Goal: Use online tool/utility: Utilize a website feature to perform a specific function

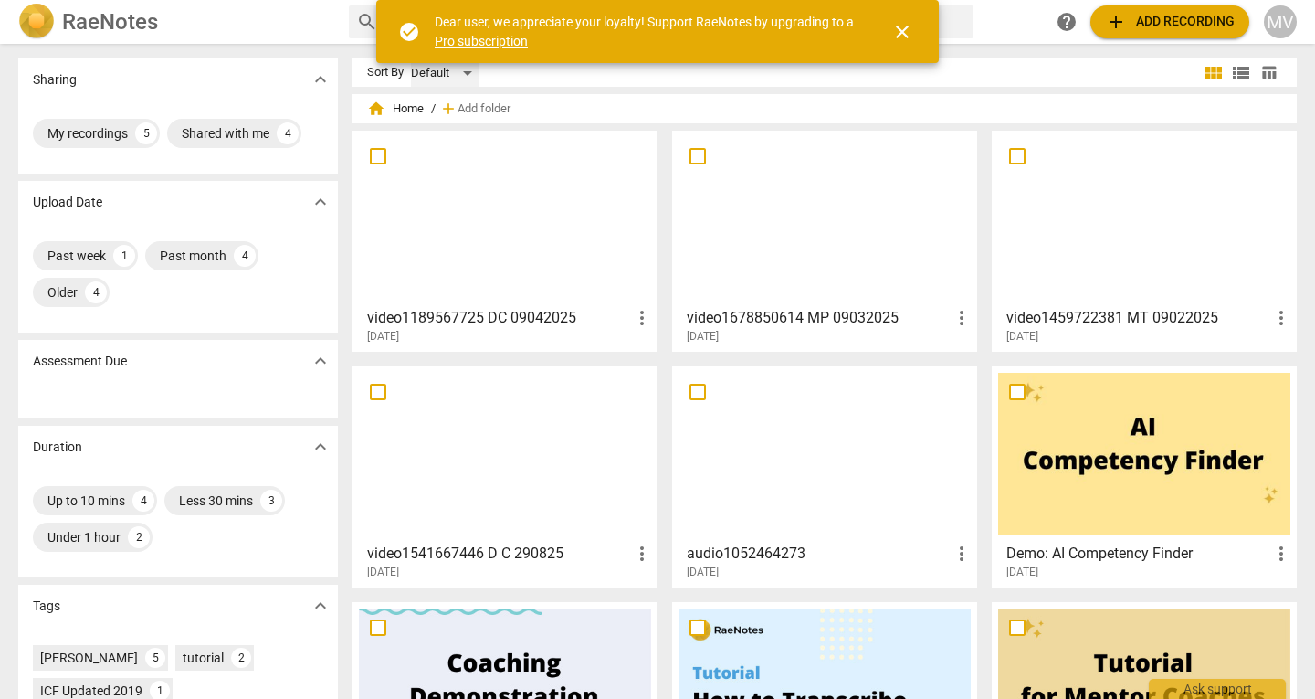
click at [461, 75] on div "Default" at bounding box center [445, 72] width 68 height 29
drag, startPoint x: 274, startPoint y: 143, endPoint x: 243, endPoint y: 91, distance: 60.6
click at [243, 91] on div at bounding box center [657, 349] width 1315 height 699
click at [527, 264] on div at bounding box center [505, 218] width 292 height 162
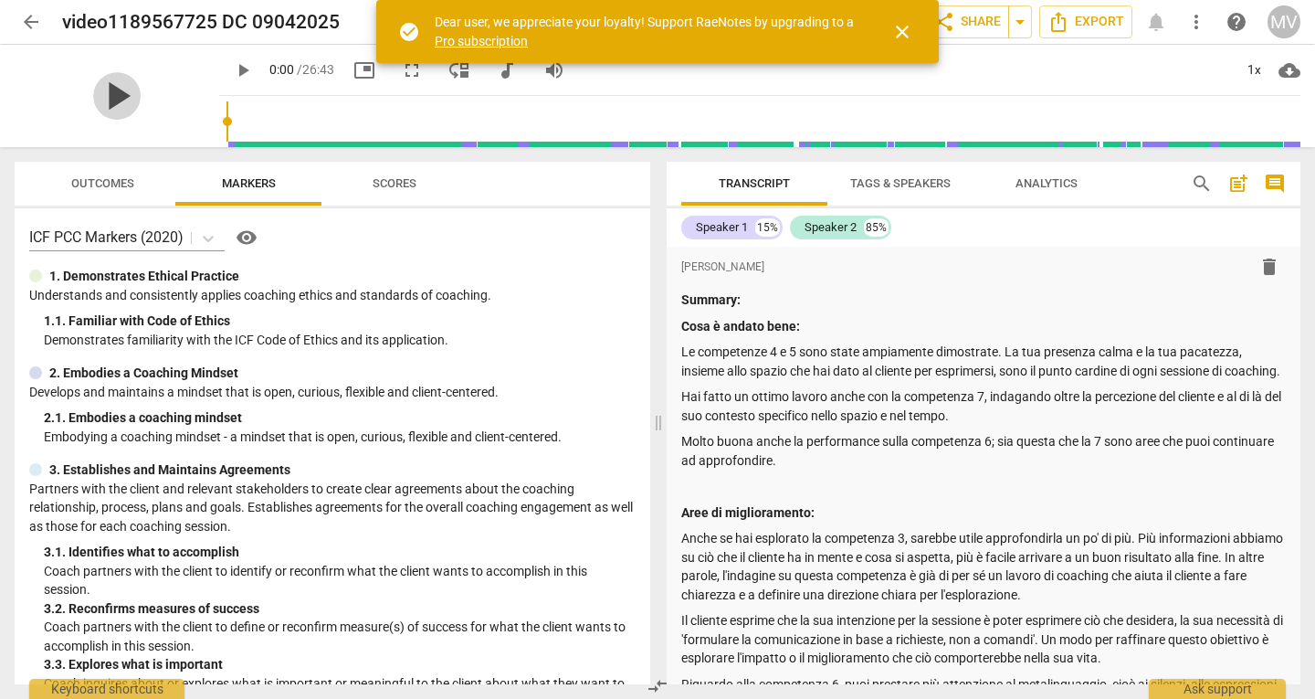
click at [104, 106] on span "play_arrow" at bounding box center [116, 95] width 47 height 47
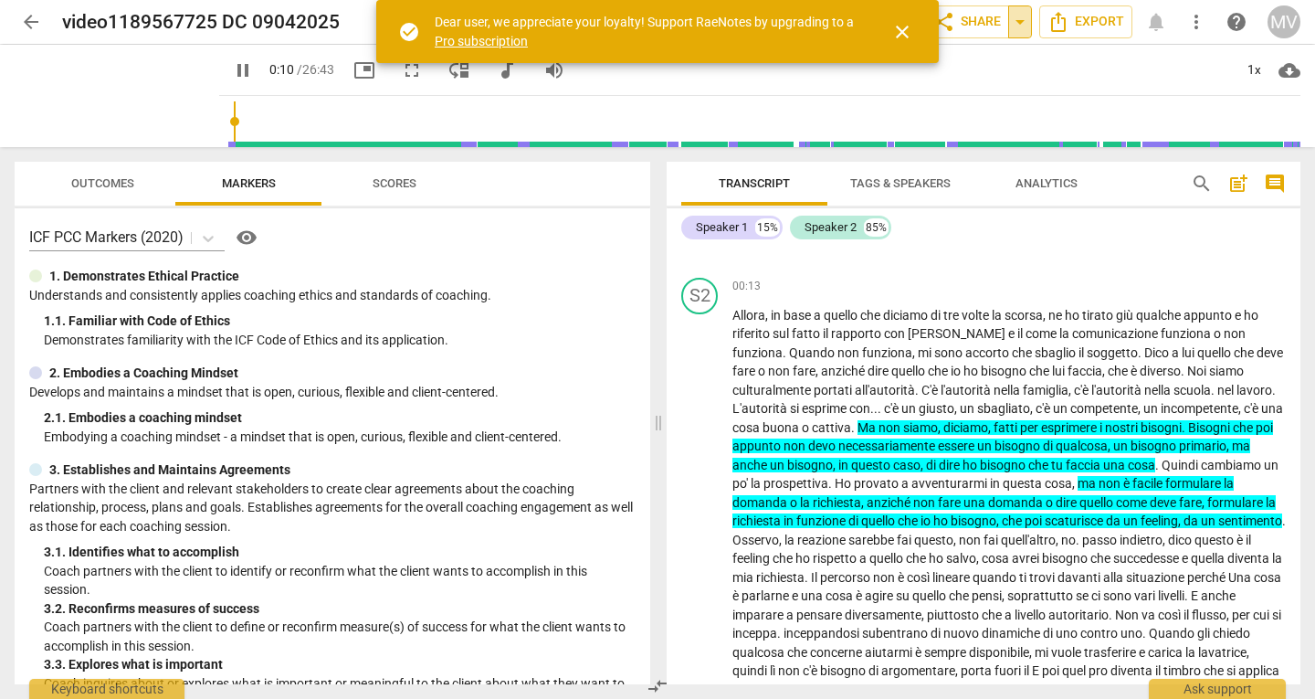
click at [1028, 29] on span "arrow_drop_down" at bounding box center [1020, 22] width 22 height 22
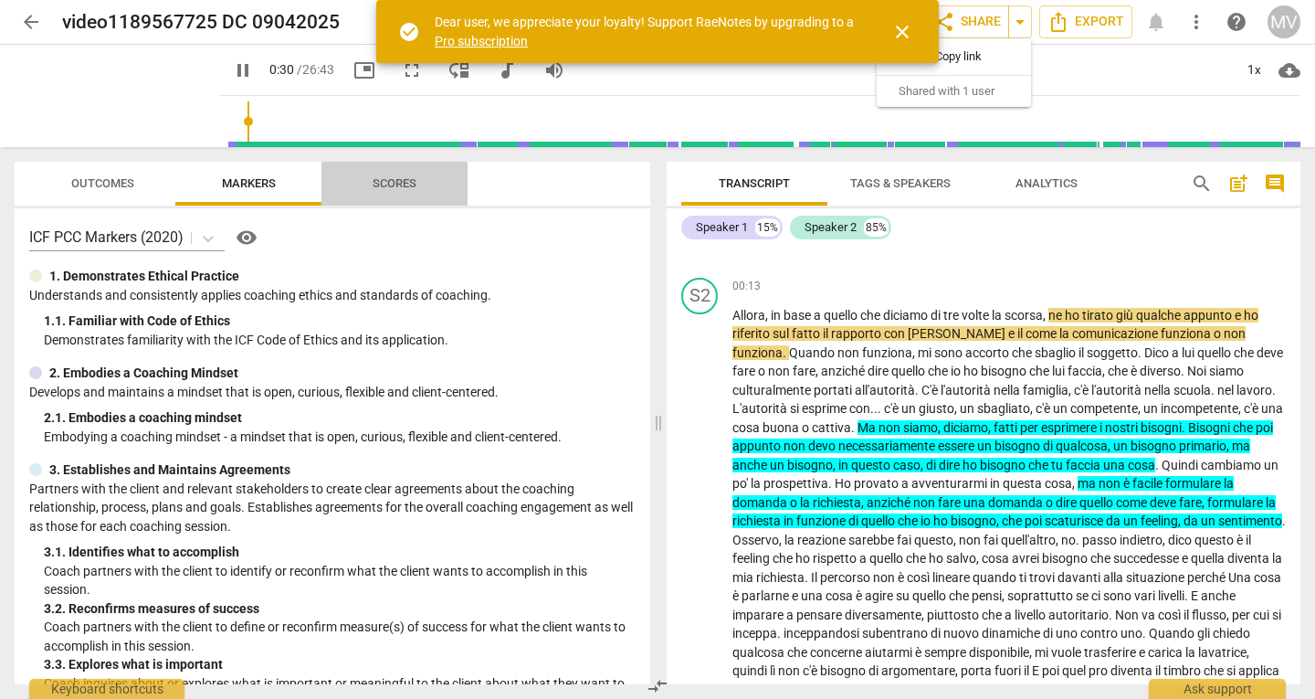
click at [385, 188] on span "Scores" at bounding box center [395, 183] width 44 height 14
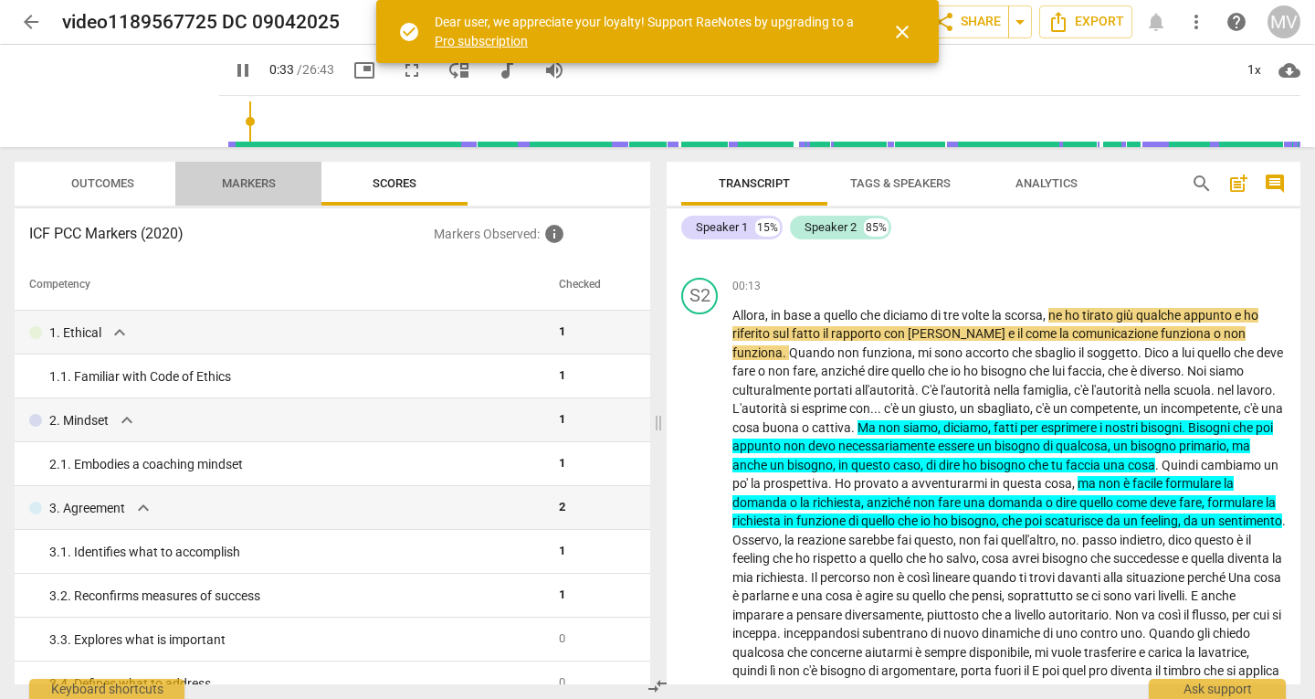
click at [272, 177] on span "Markers" at bounding box center [249, 183] width 54 height 14
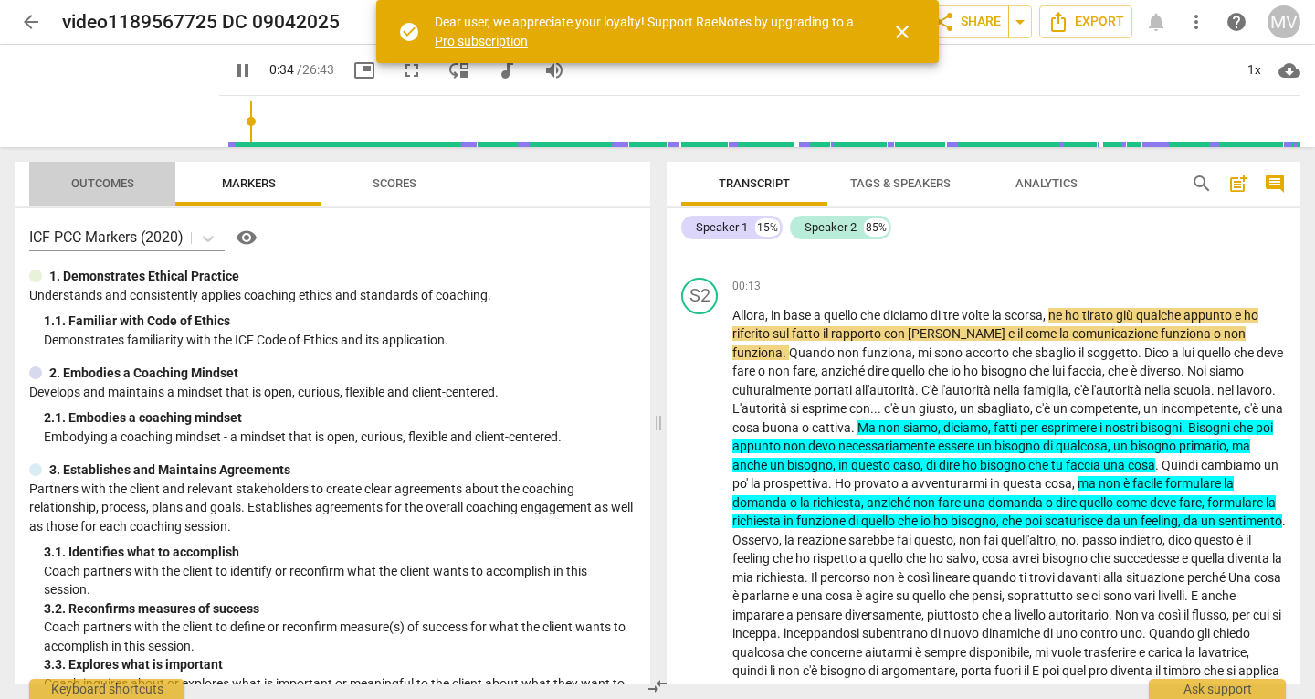
click at [124, 182] on span "Outcomes" at bounding box center [102, 183] width 63 height 14
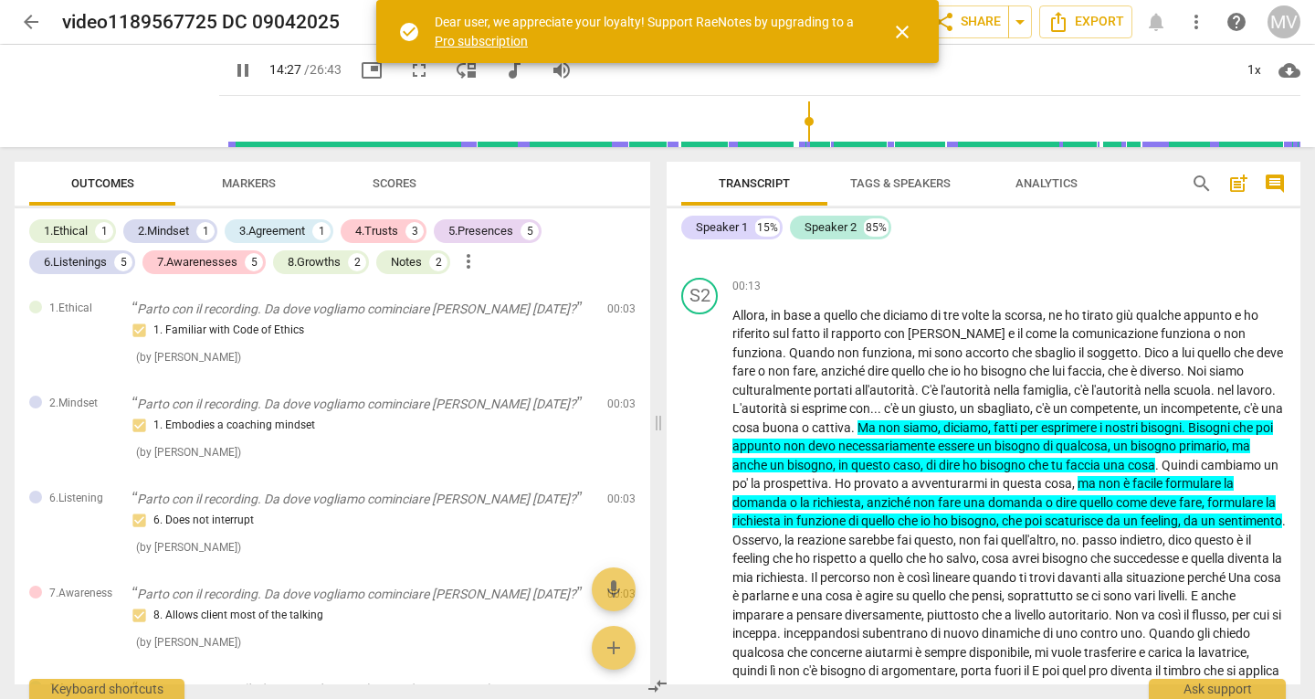
scroll to position [2583, 0]
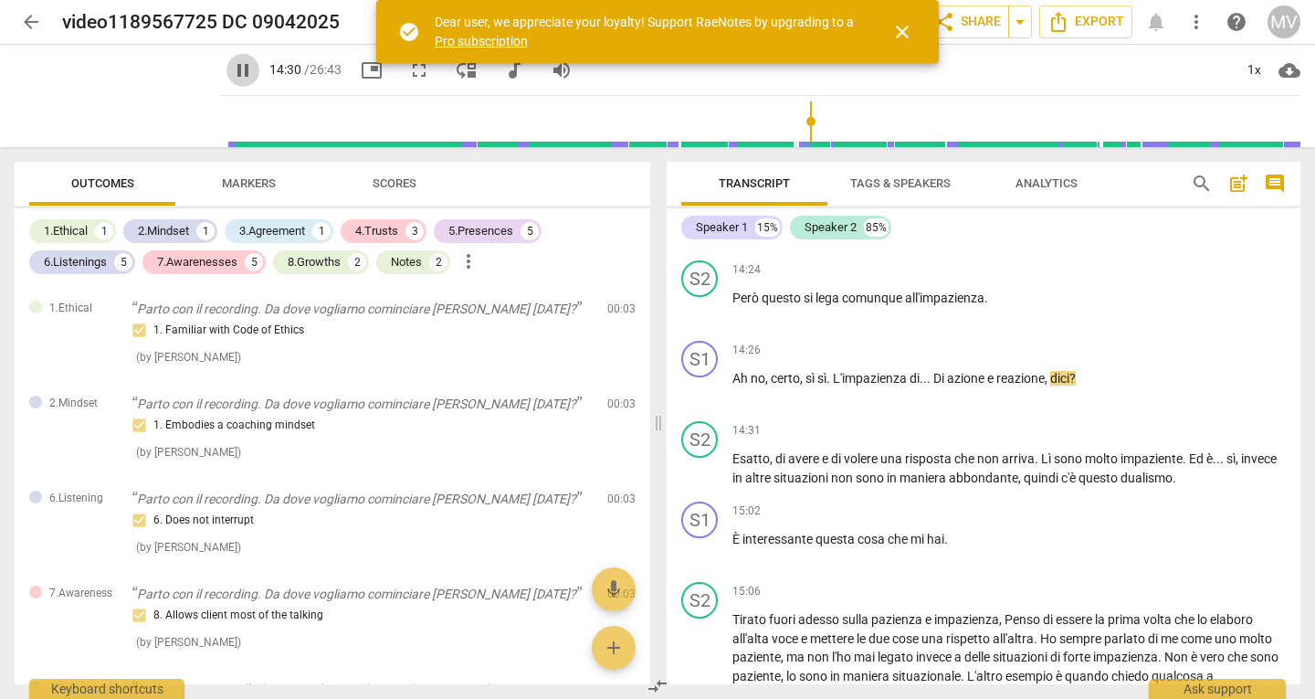
click at [232, 75] on span "pause" at bounding box center [243, 70] width 22 height 22
drag, startPoint x: 800, startPoint y: 121, endPoint x: 197, endPoint y: 146, distance: 603.4
type input "0"
click at [227, 146] on input "range" at bounding box center [764, 121] width 1074 height 58
click at [30, 19] on span "arrow_back" at bounding box center [31, 22] width 22 height 22
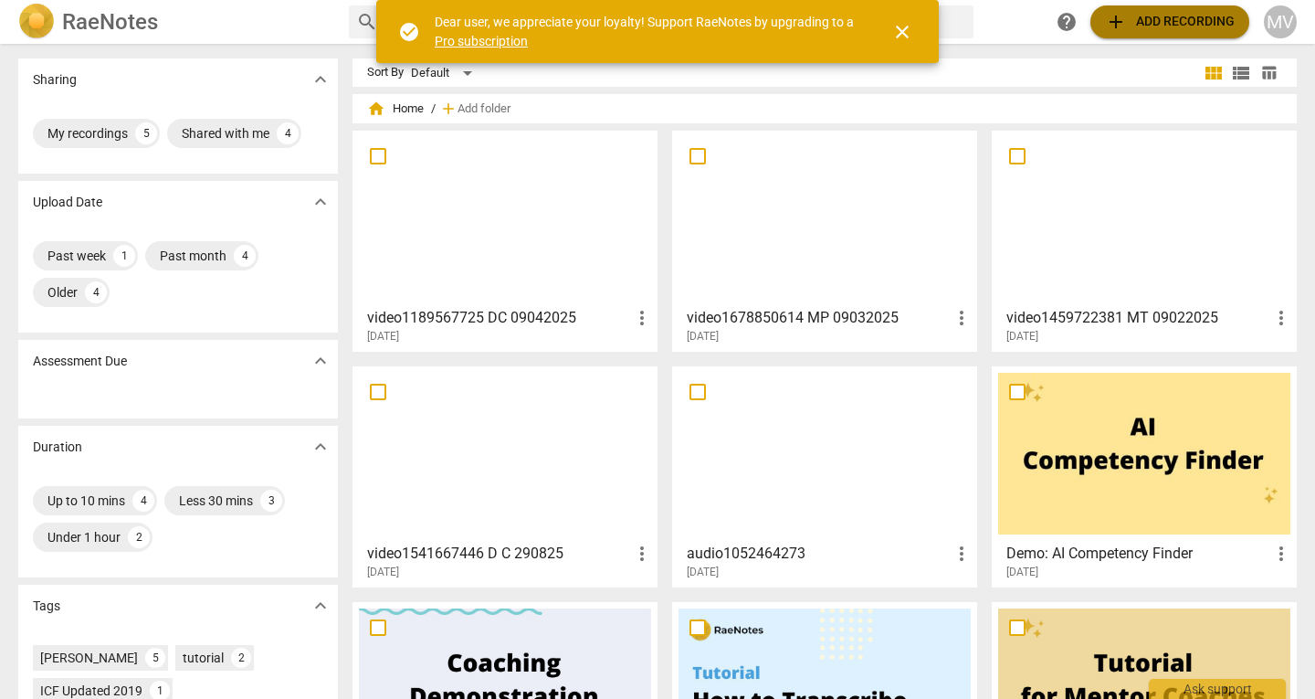
click at [1130, 28] on span "add Add recording" at bounding box center [1170, 22] width 130 height 22
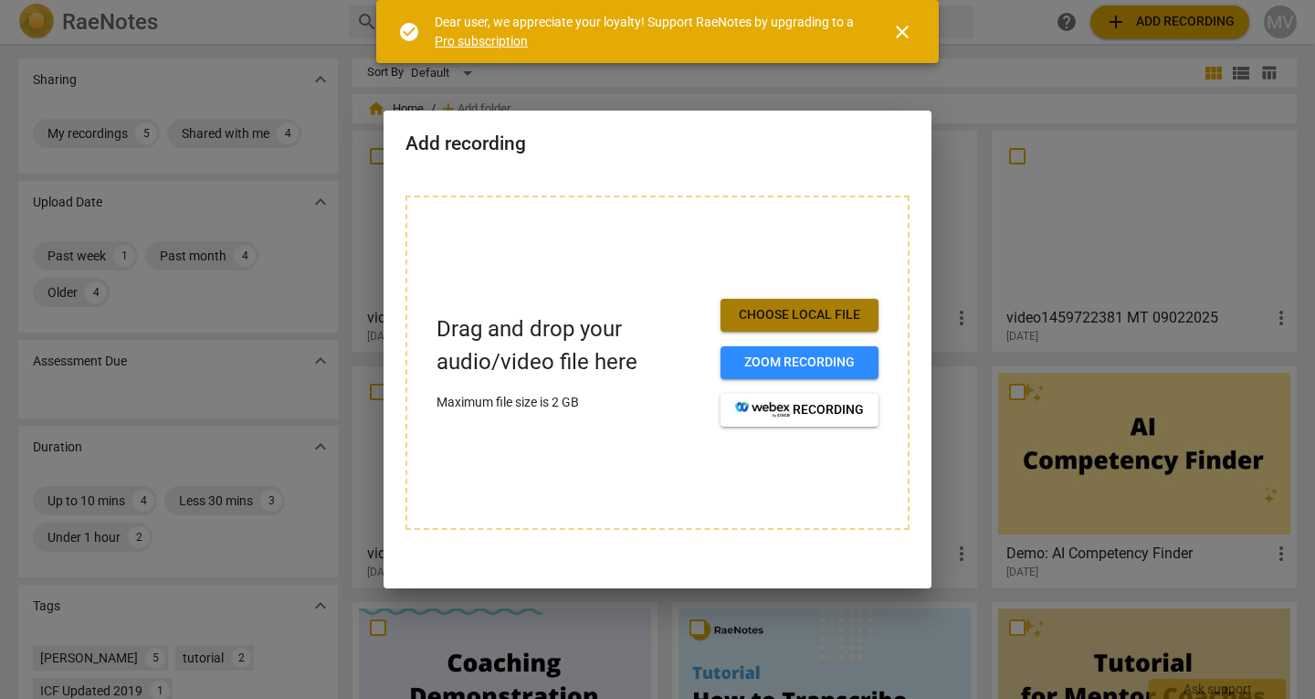
click at [849, 313] on span "Choose local file" at bounding box center [799, 315] width 129 height 18
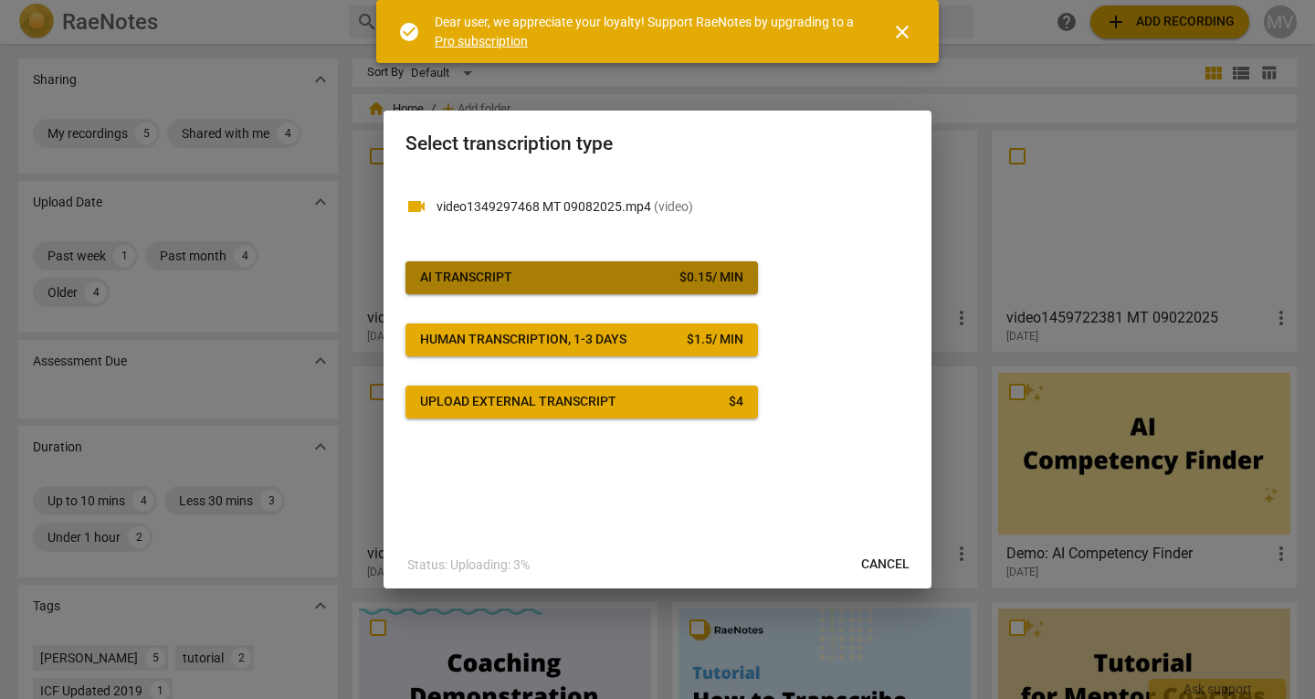
click at [631, 274] on span "AI Transcript $ 0.15 / min" at bounding box center [581, 278] width 323 height 18
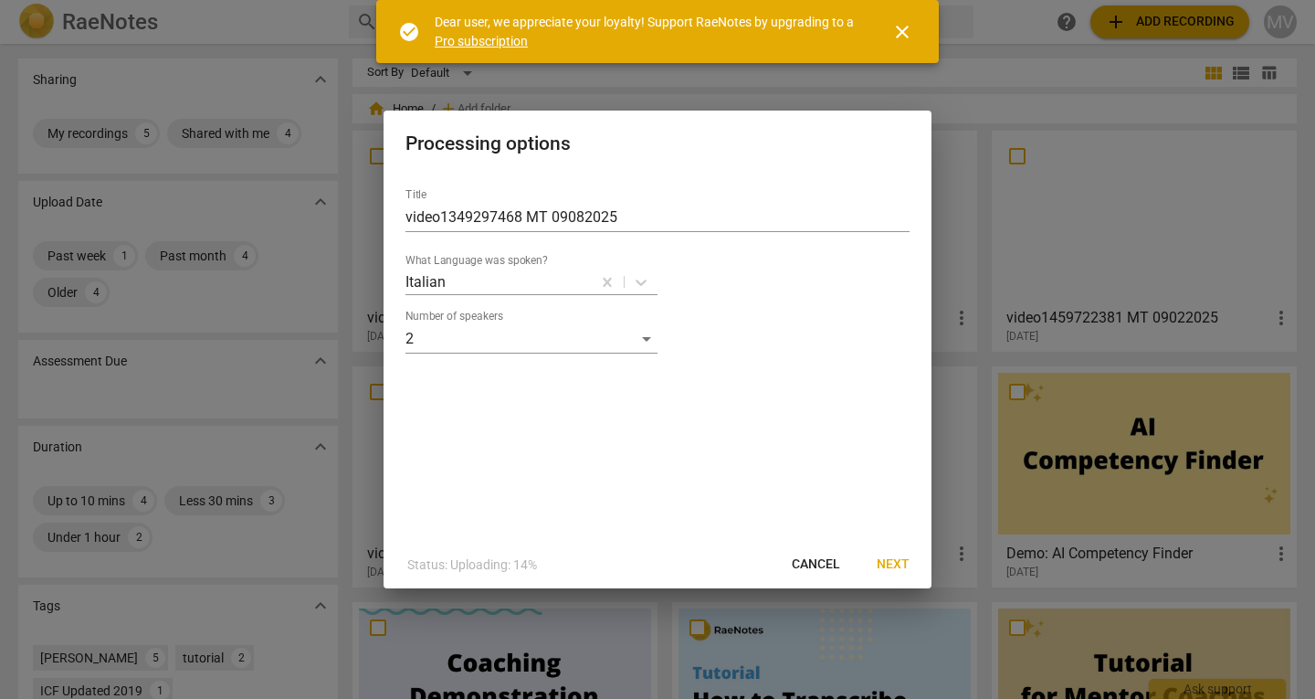
click at [895, 564] on span "Next" at bounding box center [893, 564] width 33 height 18
